Goal: Communication & Community: Answer question/provide support

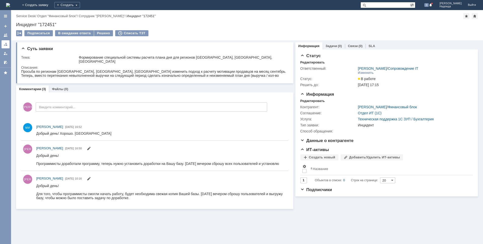
click at [6, 43] on div at bounding box center [6, 44] width 4 height 4
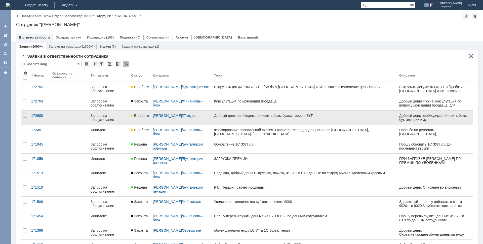
click at [264, 116] on div "Добрый день необходимо обновить базы бухгалтерии и ЗУП." at bounding box center [304, 115] width 181 height 4
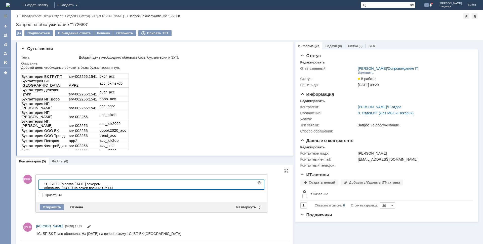
click at [117, 186] on body "1С: БП БК Москва вчера вечером обновила. Сегодня на вечер возьму 1С: БП Девелоп" at bounding box center [79, 188] width 75 height 16
click at [57, 207] on div "Отправить" at bounding box center [52, 207] width 24 height 6
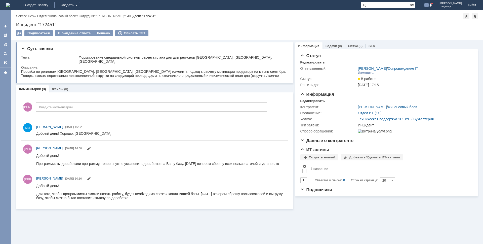
drag, startPoint x: 5, startPoint y: 42, endPoint x: 12, endPoint y: 48, distance: 9.0
click at [5, 42] on link at bounding box center [6, 44] width 8 height 8
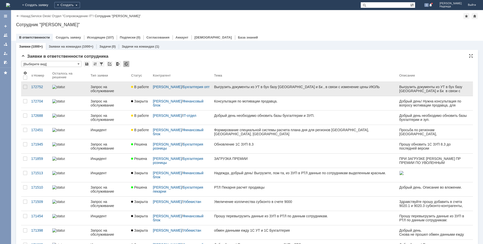
click at [270, 86] on div "Выгрузить документы из УТ в бух базу [GEOGRAPHIC_DATA] и Бк , в связи с изменен…" at bounding box center [304, 87] width 181 height 4
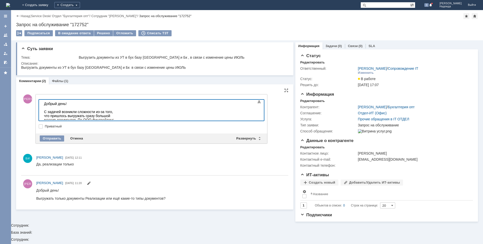
click at [62, 116] on div "С задачей возникли сложности из-за того, что пришлось выгружать сразу большой м…" at bounding box center [79, 118] width 71 height 16
click at [65, 114] on div "С задачей возникли сложности из-за того, что пришлось выгружать сразу большой м…" at bounding box center [79, 120] width 71 height 20
click at [52, 137] on div "Отправить" at bounding box center [52, 138] width 24 height 6
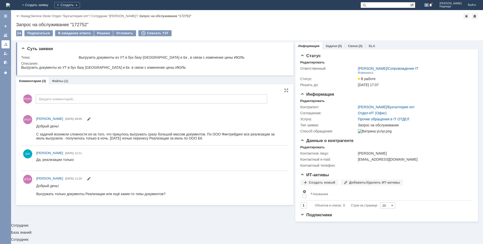
drag, startPoint x: 5, startPoint y: 46, endPoint x: 8, endPoint y: 46, distance: 3.3
click at [5, 46] on div at bounding box center [6, 44] width 4 height 4
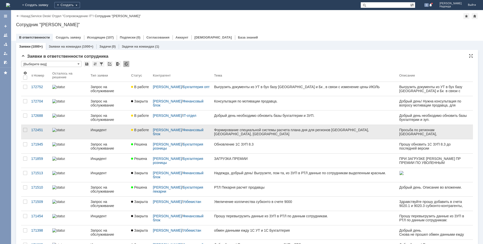
click at [236, 130] on div "Формирование специальной системы расчета плана дня для регионов [GEOGRAPHIC_DAT…" at bounding box center [304, 132] width 181 height 8
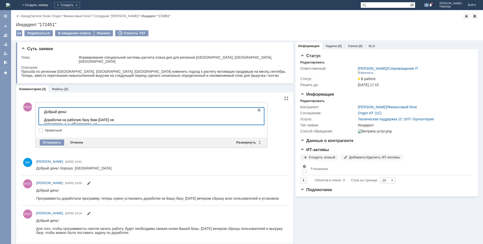
click at [115, 118] on div "Доработки на рабочую базу Вам [DATE] не установила, т. к. обнаружила, чи" at bounding box center [79, 122] width 71 height 8
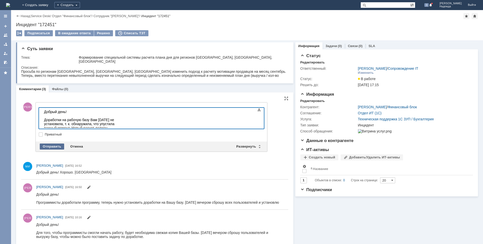
click at [51, 143] on div "Отправить" at bounding box center [52, 146] width 24 height 6
